Goal: Find specific page/section: Find specific page/section

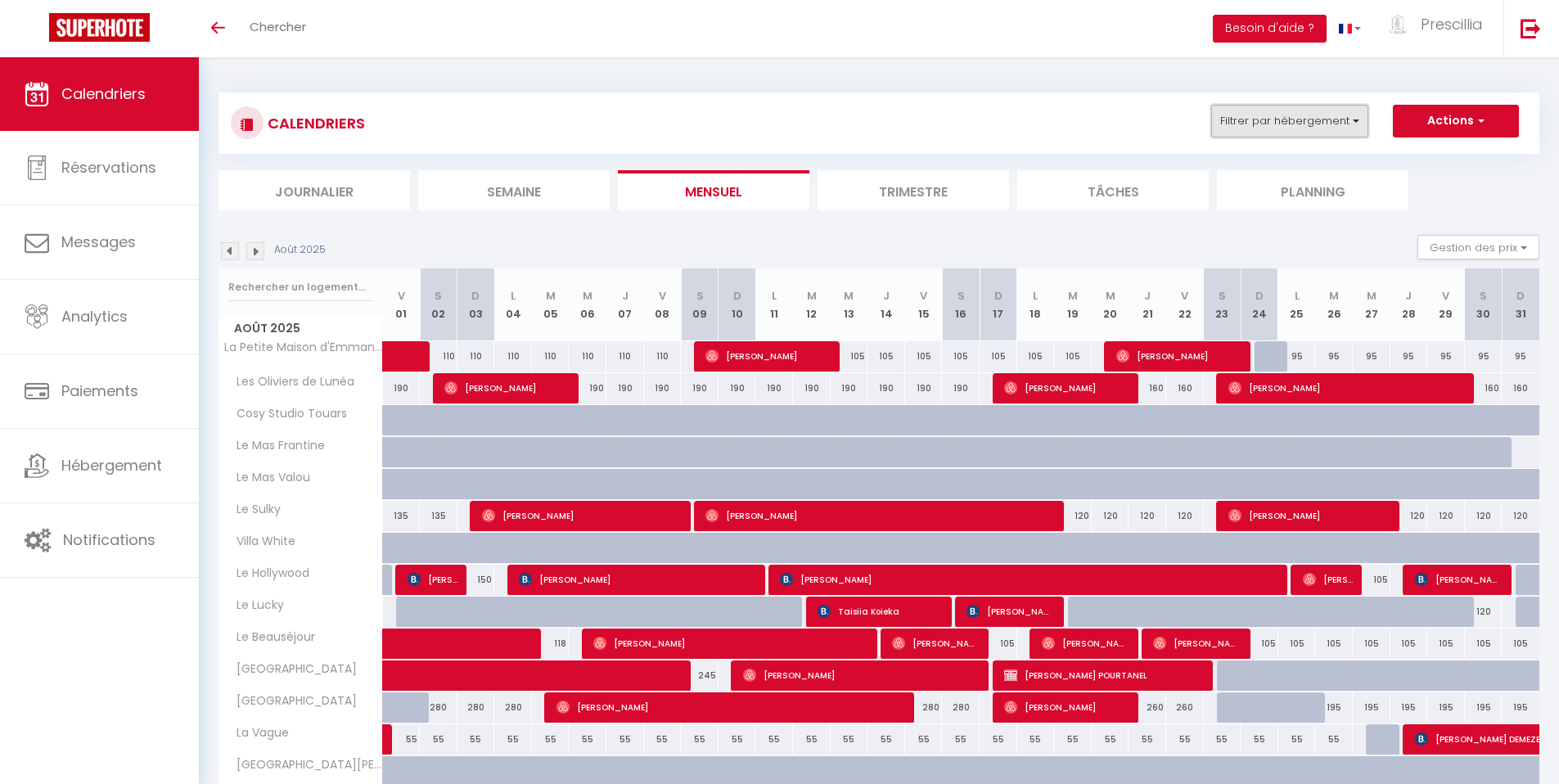
click at [1256, 126] on button "Filtrer par hébergement" at bounding box center [1289, 121] width 157 height 33
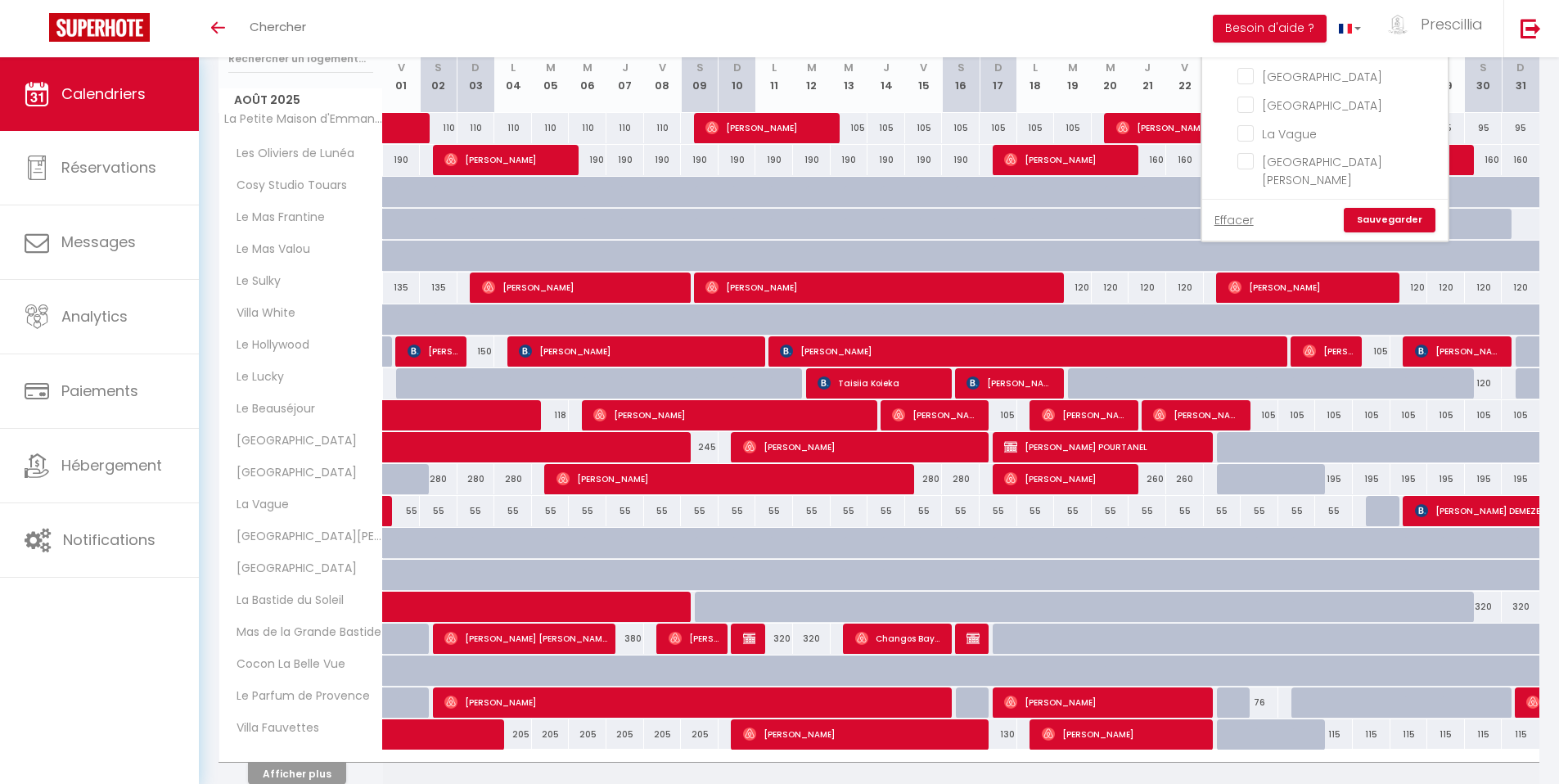
scroll to position [249, 0]
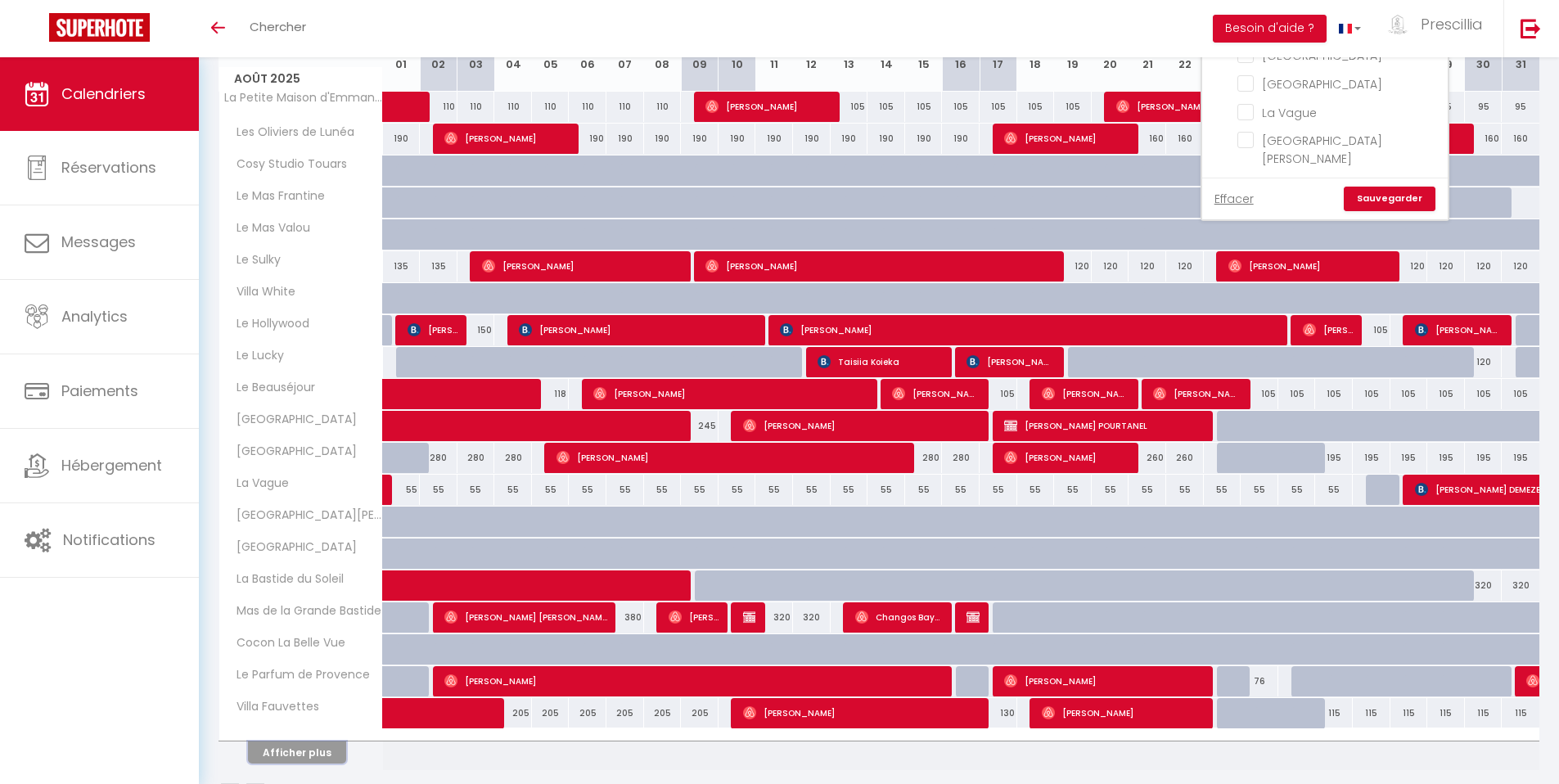
click at [295, 753] on button "Afficher plus" at bounding box center [296, 753] width 98 height 23
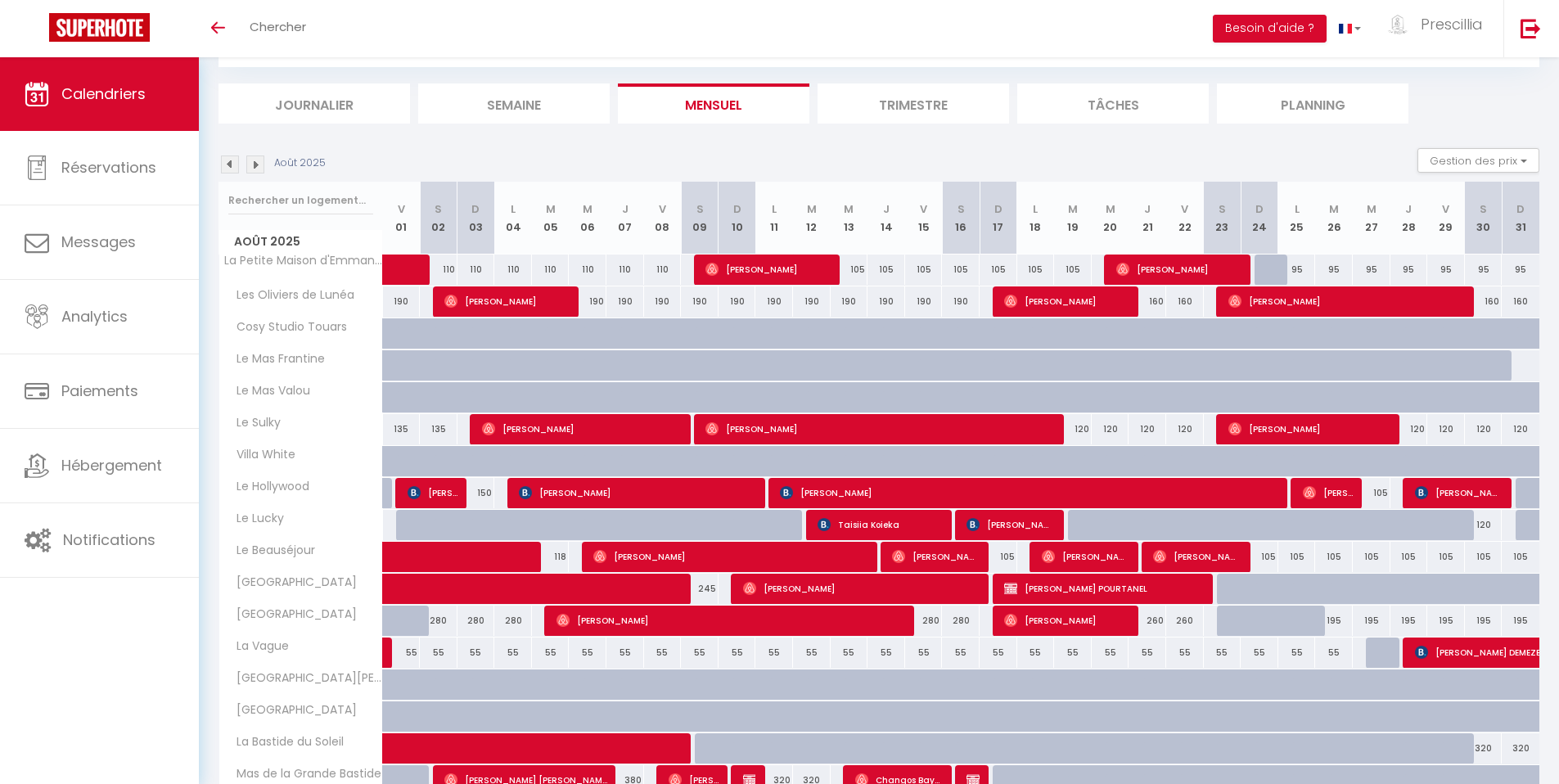
scroll to position [97, 0]
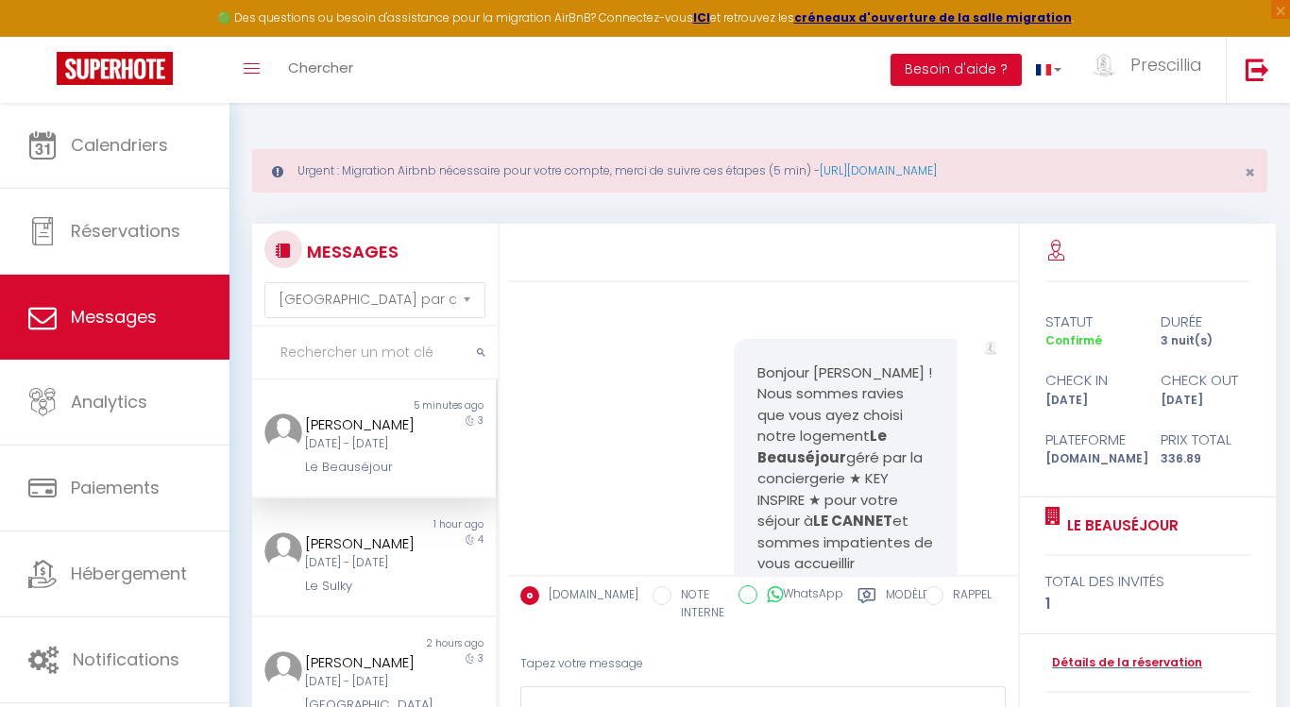
select select "message"
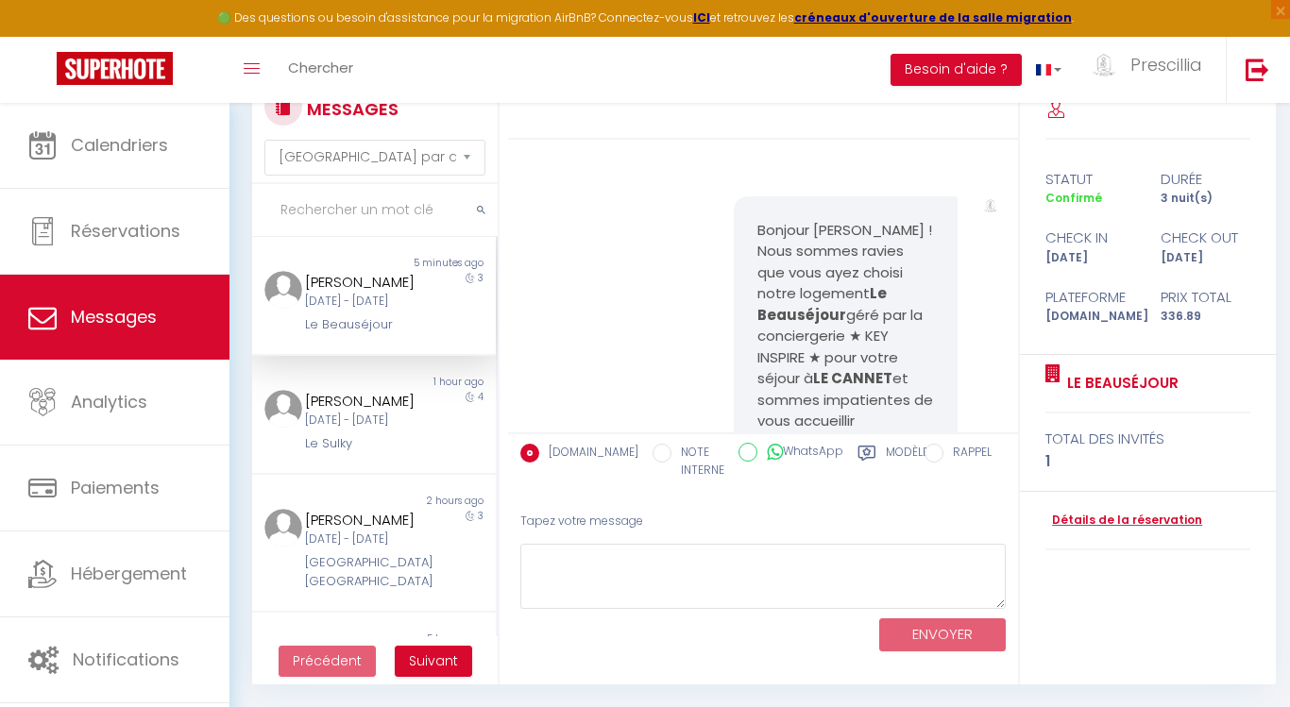
scroll to position [3294, 0]
